Goal: Transaction & Acquisition: Purchase product/service

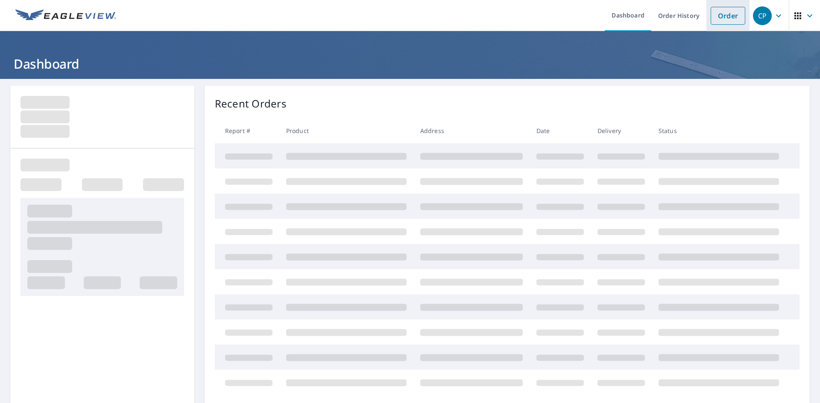
click at [729, 13] on link "Order" at bounding box center [727, 16] width 35 height 18
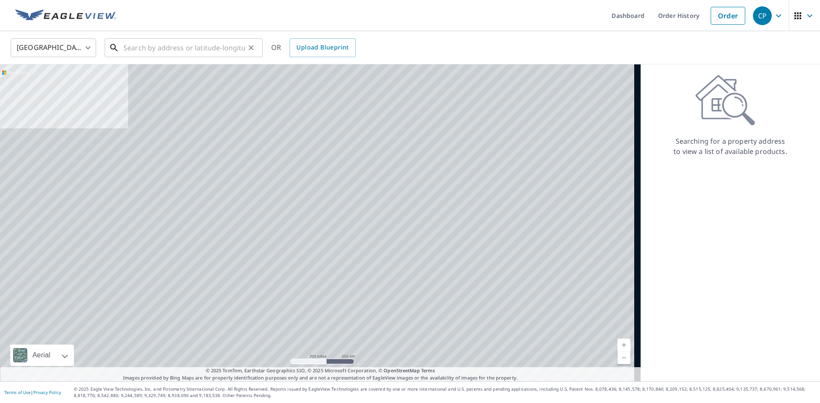
click at [158, 37] on input "text" at bounding box center [184, 48] width 122 height 24
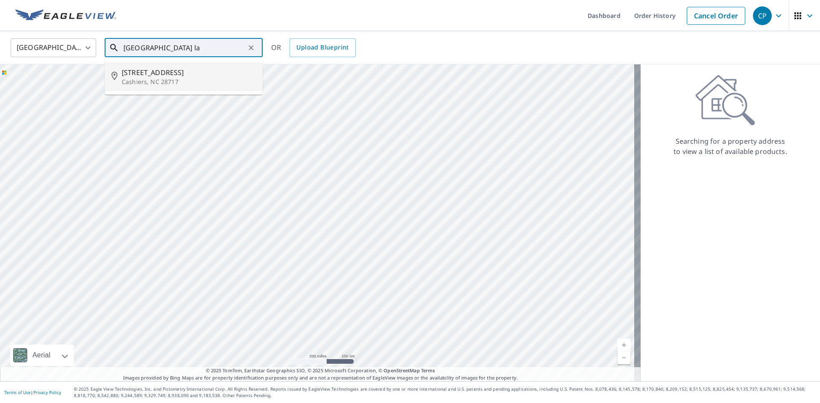
click at [154, 81] on p "Cashiers, NC 28717" at bounding box center [189, 82] width 134 height 9
type input "[STREET_ADDRESS]"
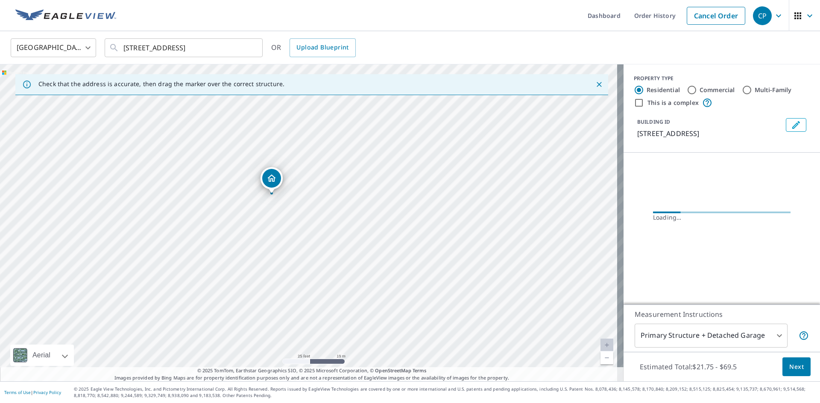
drag, startPoint x: 308, startPoint y: 195, endPoint x: 318, endPoint y: 257, distance: 62.2
click at [318, 257] on div "[STREET_ADDRESS]" at bounding box center [311, 222] width 623 height 317
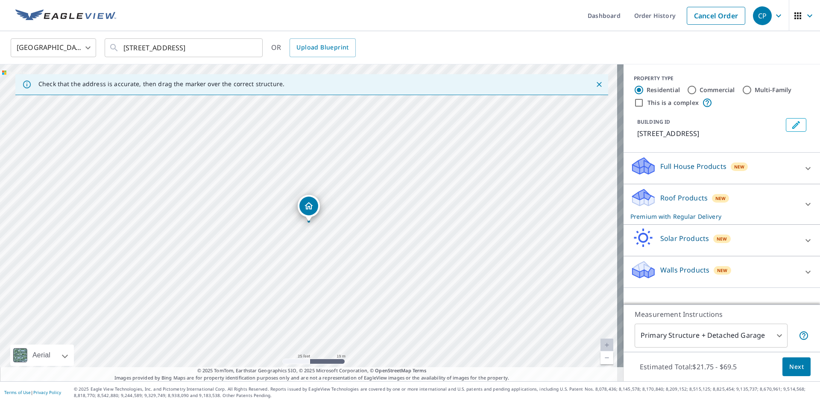
click at [782, 375] on button "Next" at bounding box center [796, 367] width 28 height 19
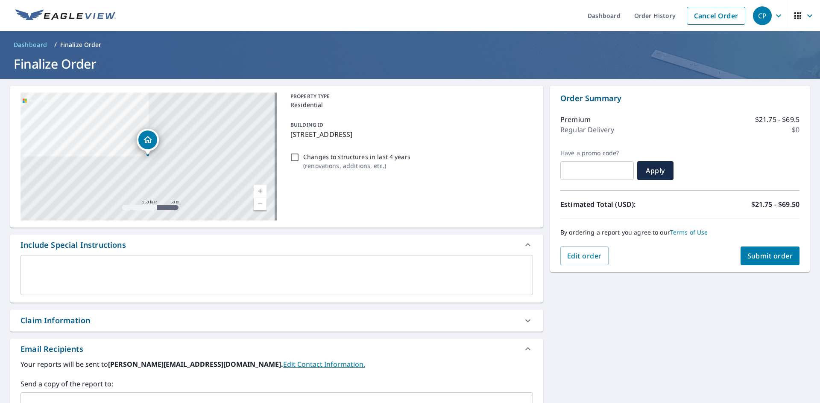
click at [148, 265] on textarea at bounding box center [276, 275] width 500 height 24
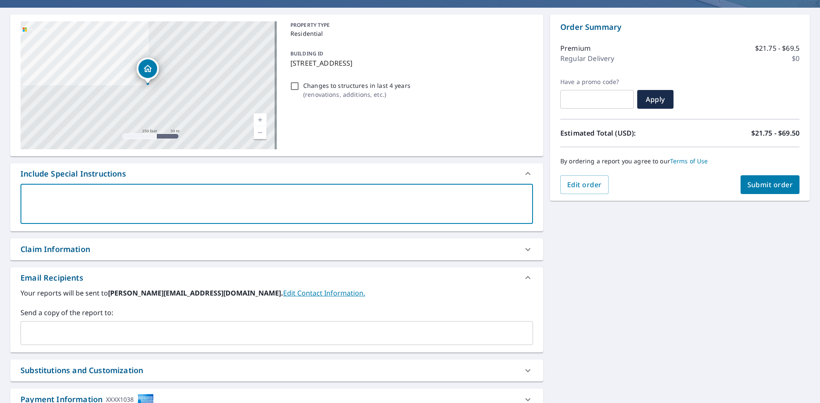
scroll to position [134, 0]
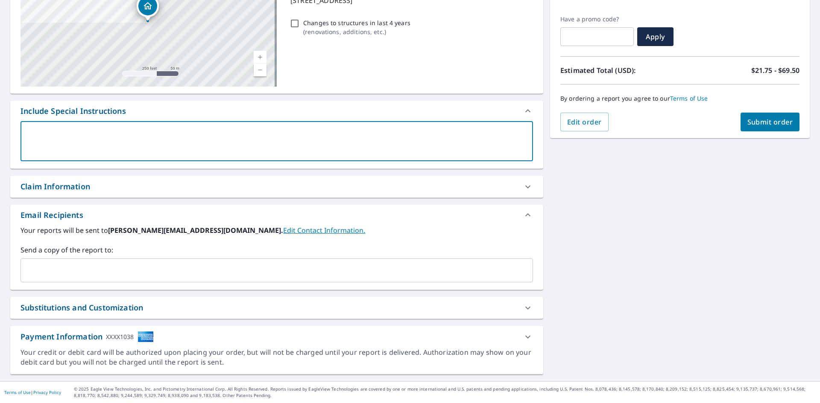
drag, startPoint x: 113, startPoint y: 272, endPoint x: 454, endPoint y: 279, distance: 341.1
click at [113, 272] on input "text" at bounding box center [270, 271] width 492 height 16
paste input "[EMAIL_ADDRESS][DOMAIN_NAME]"
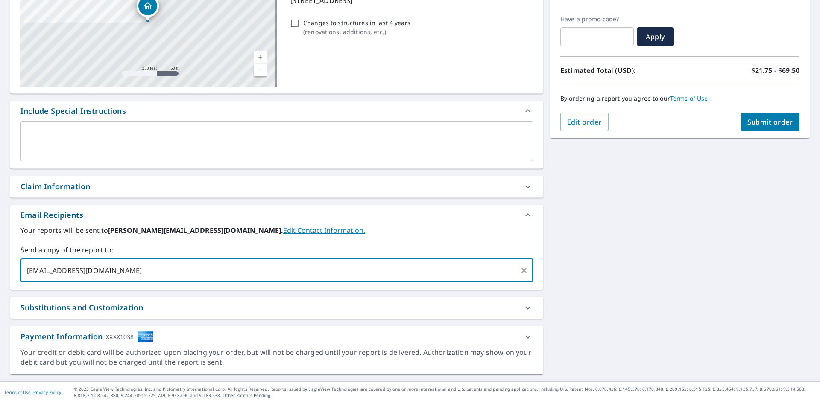
type input "[EMAIL_ADDRESS][DOMAIN_NAME]"
click at [702, 255] on div "[STREET_ADDRESS] Aerial Road A standard road map Aerial A detailed look from ab…" at bounding box center [410, 163] width 820 height 437
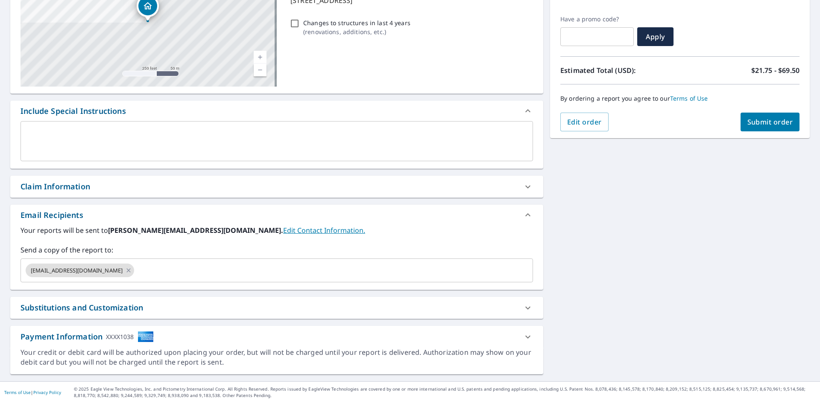
scroll to position [0, 0]
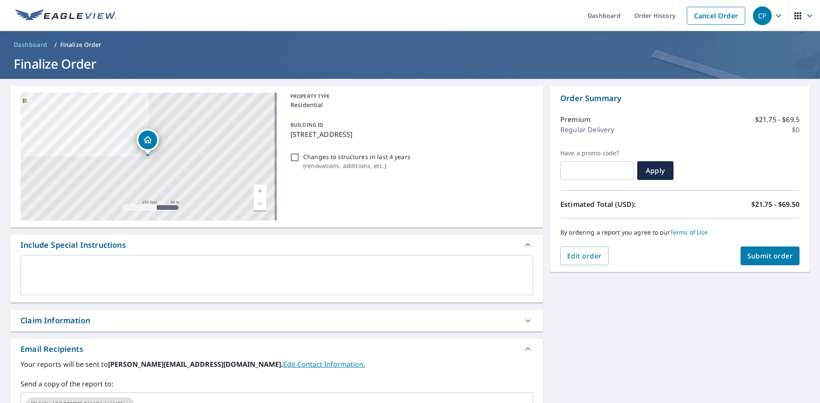
click at [768, 273] on div "[STREET_ADDRESS] Aerial Road A standard road map Aerial A detailed look from ab…" at bounding box center [410, 297] width 820 height 437
click at [765, 256] on span "Submit order" at bounding box center [770, 255] width 46 height 9
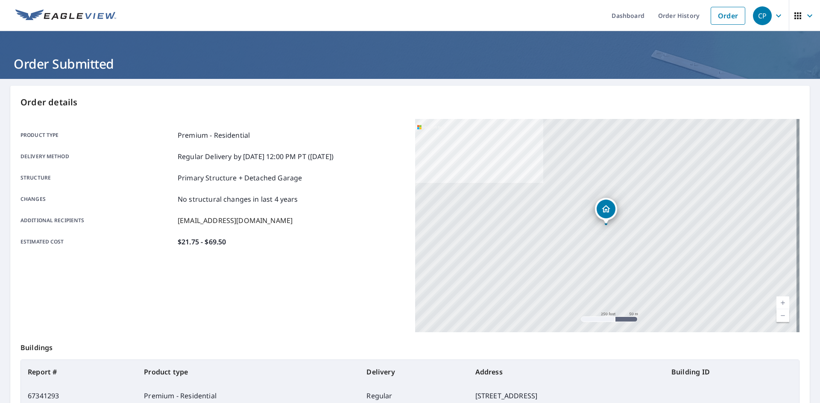
scroll to position [99, 0]
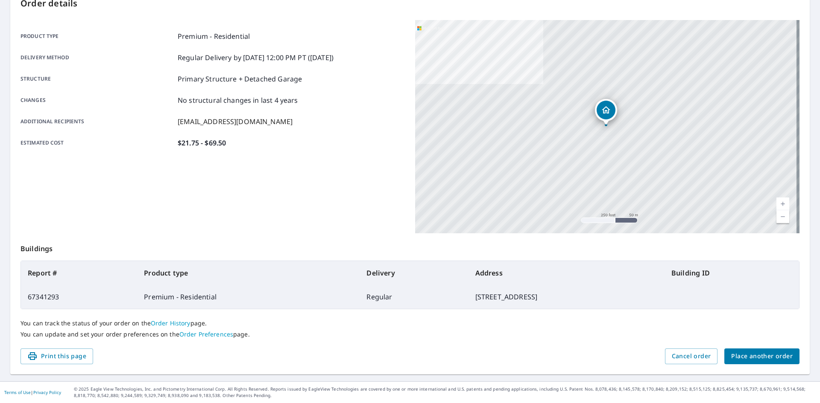
drag, startPoint x: 455, startPoint y: 297, endPoint x: 46, endPoint y: 267, distance: 410.0
click at [468, 298] on td "[STREET_ADDRESS]" at bounding box center [566, 297] width 196 height 24
copy td "[STREET_ADDRESS]"
